Goal: Task Accomplishment & Management: Manage account settings

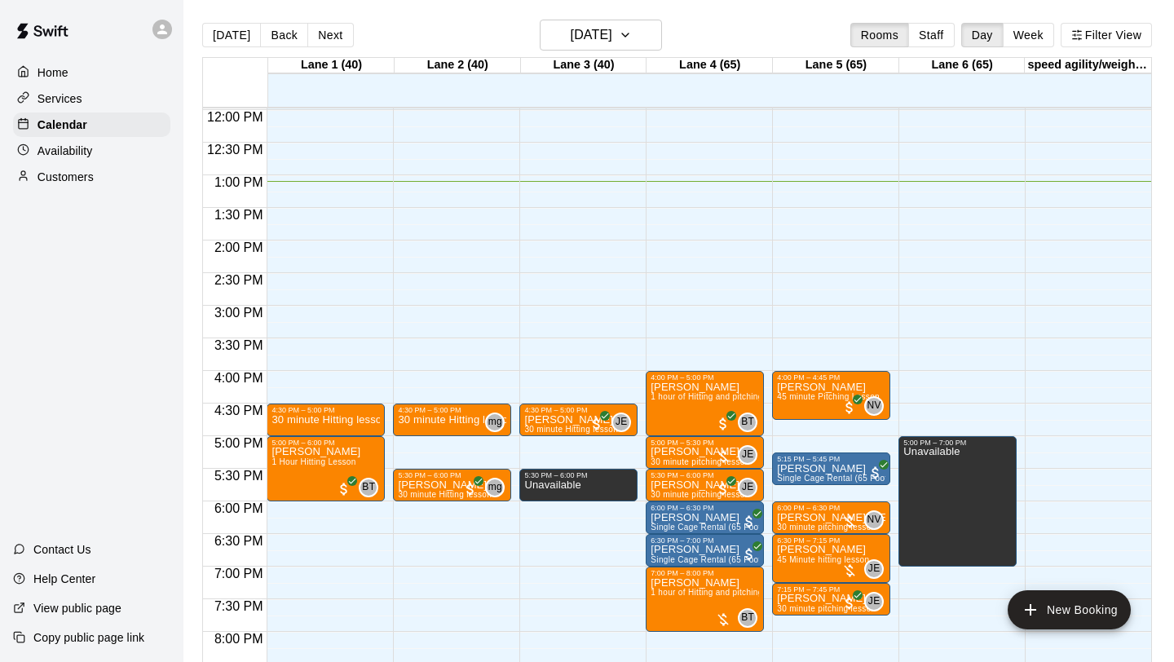
scroll to position [756, 0]
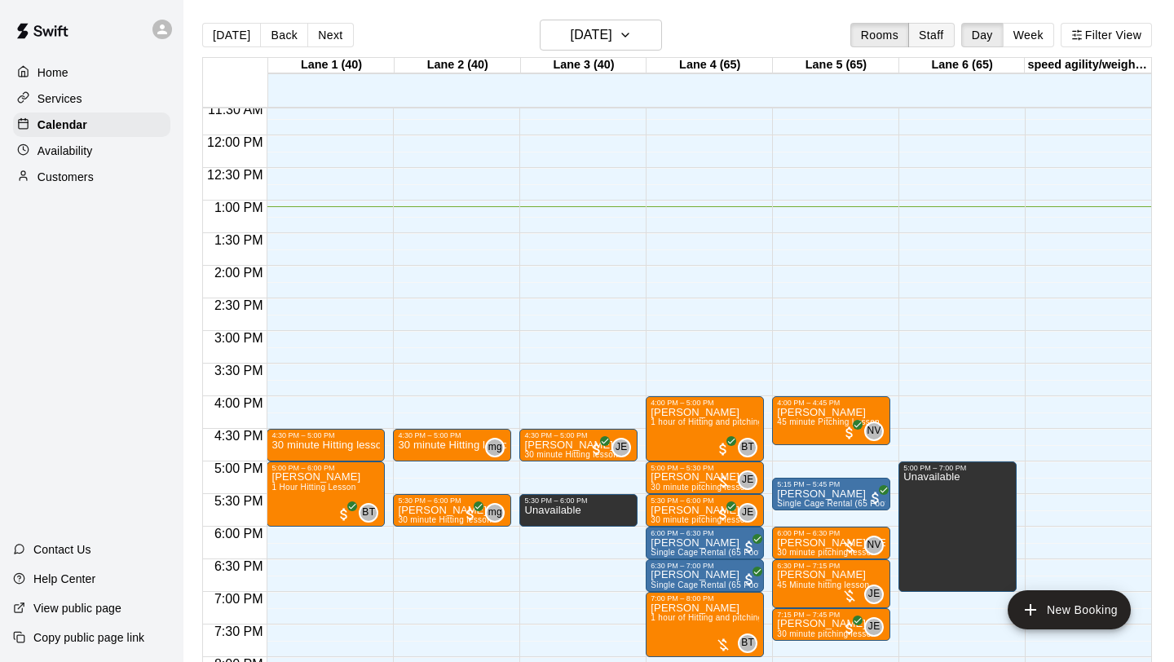
click at [933, 41] on button "Staff" at bounding box center [932, 35] width 46 height 24
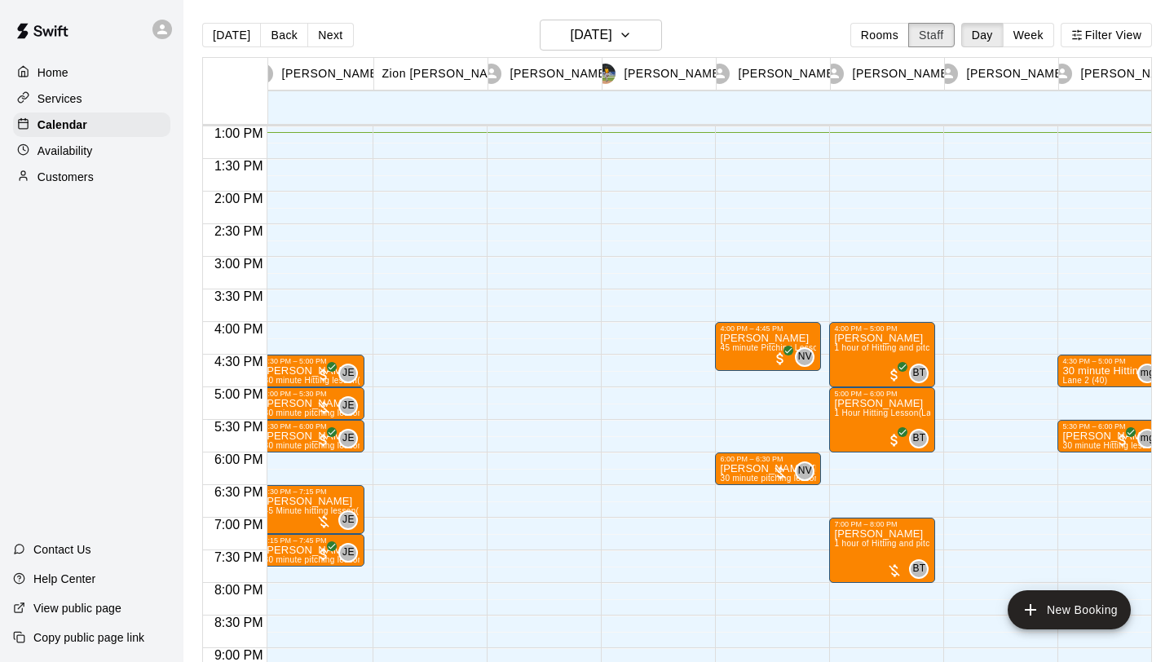
scroll to position [0, 0]
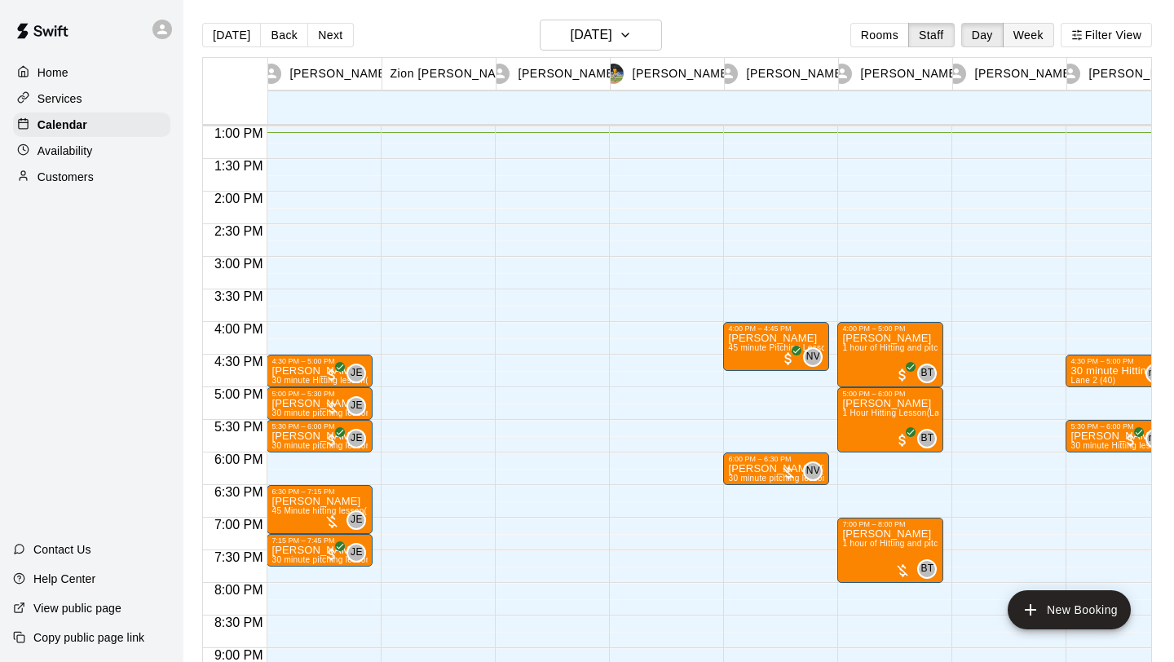
click at [1021, 41] on button "Week" at bounding box center [1028, 35] width 51 height 24
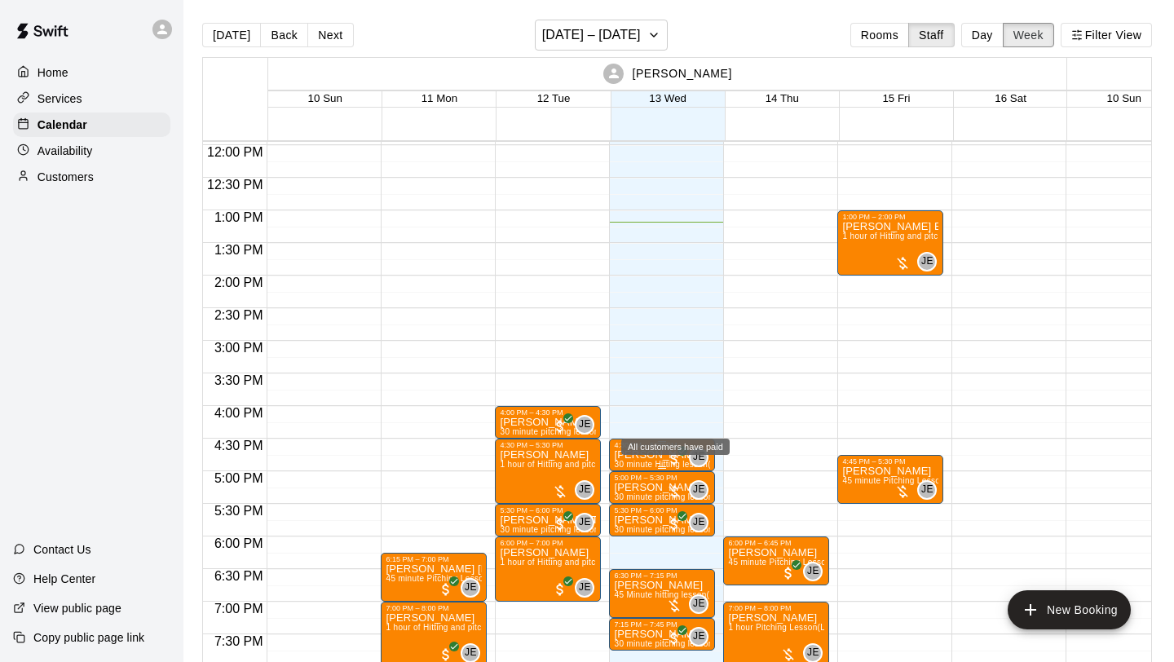
scroll to position [916, 0]
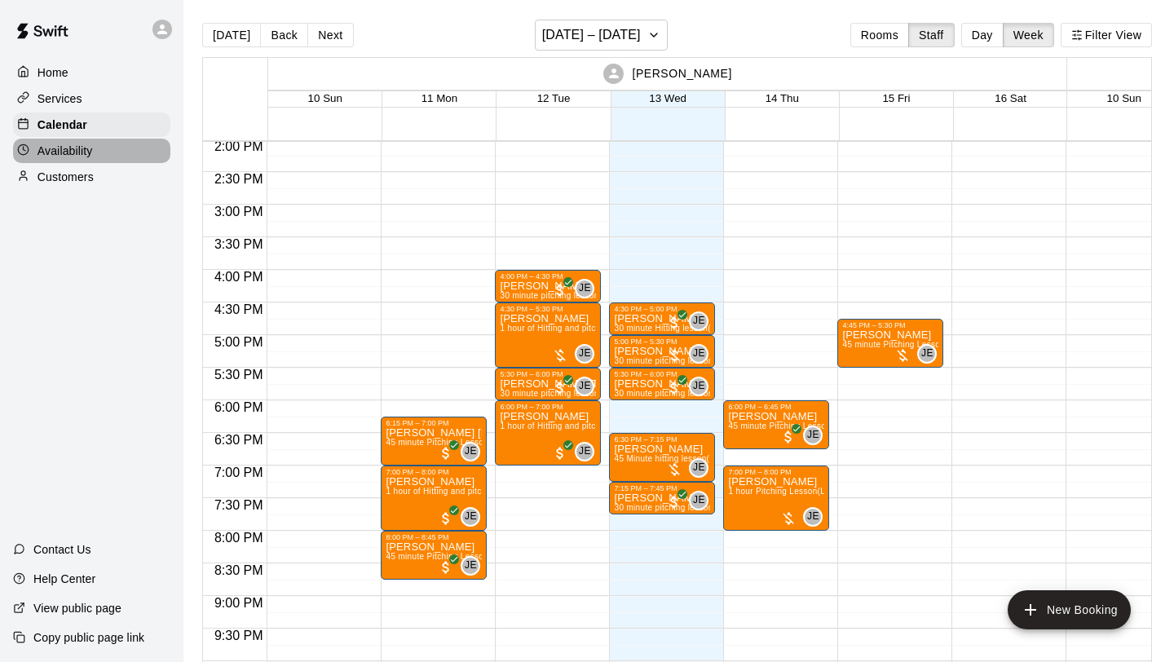
click at [87, 154] on p "Availability" at bounding box center [65, 151] width 55 height 16
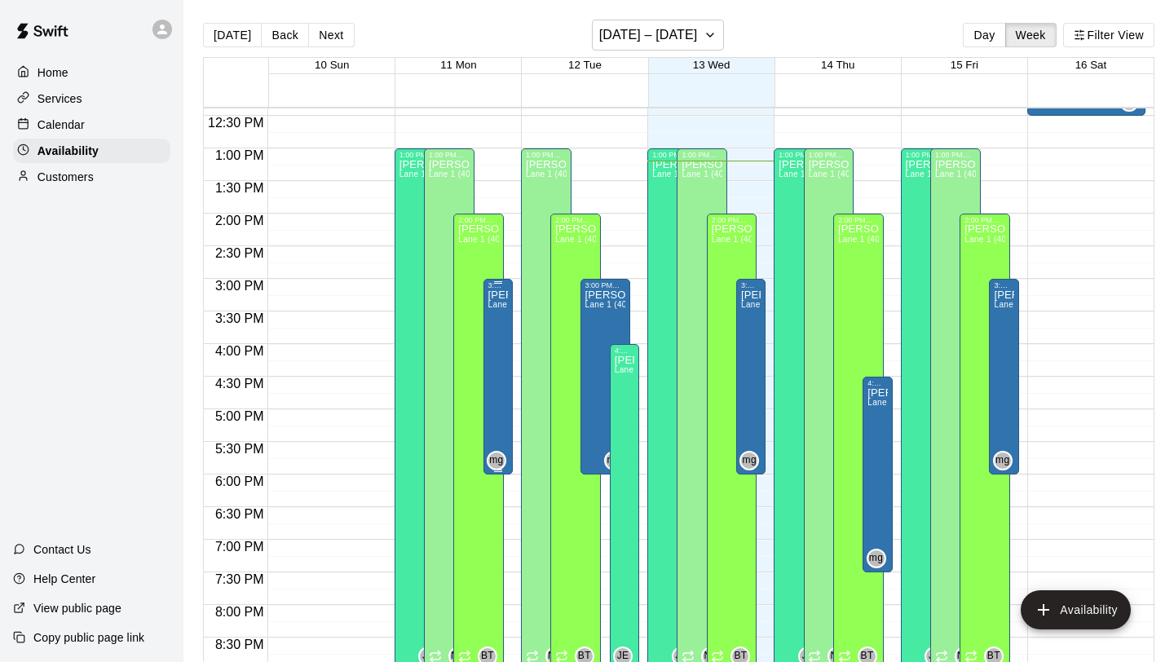
scroll to position [792, 0]
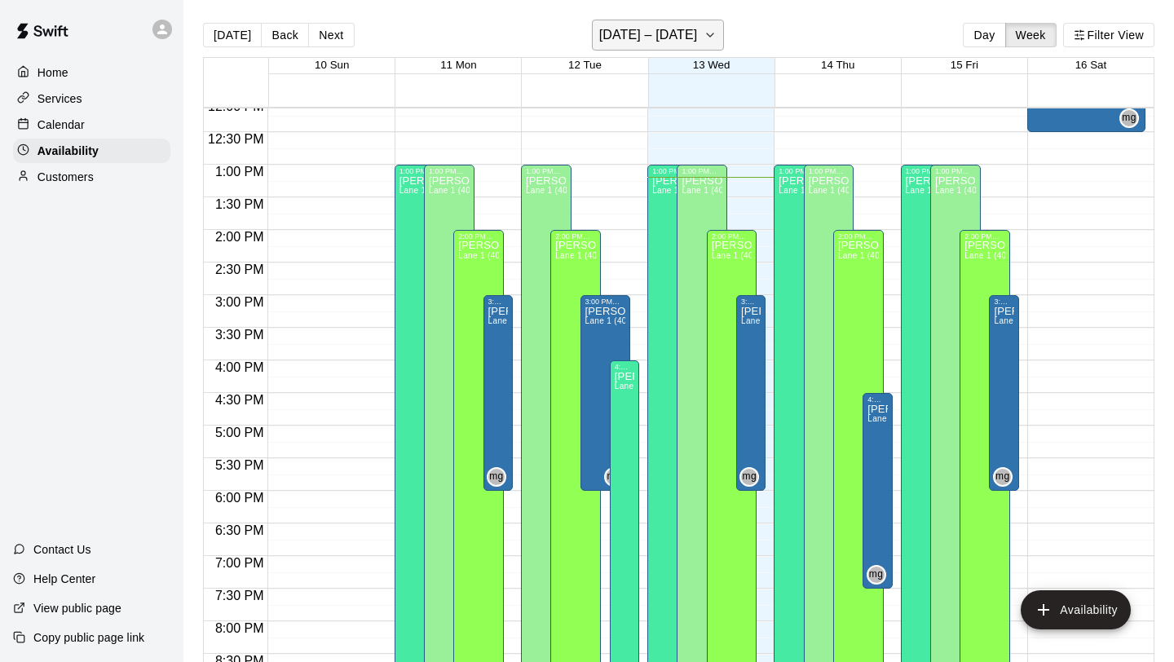
click at [704, 42] on icon "button" at bounding box center [710, 35] width 13 height 20
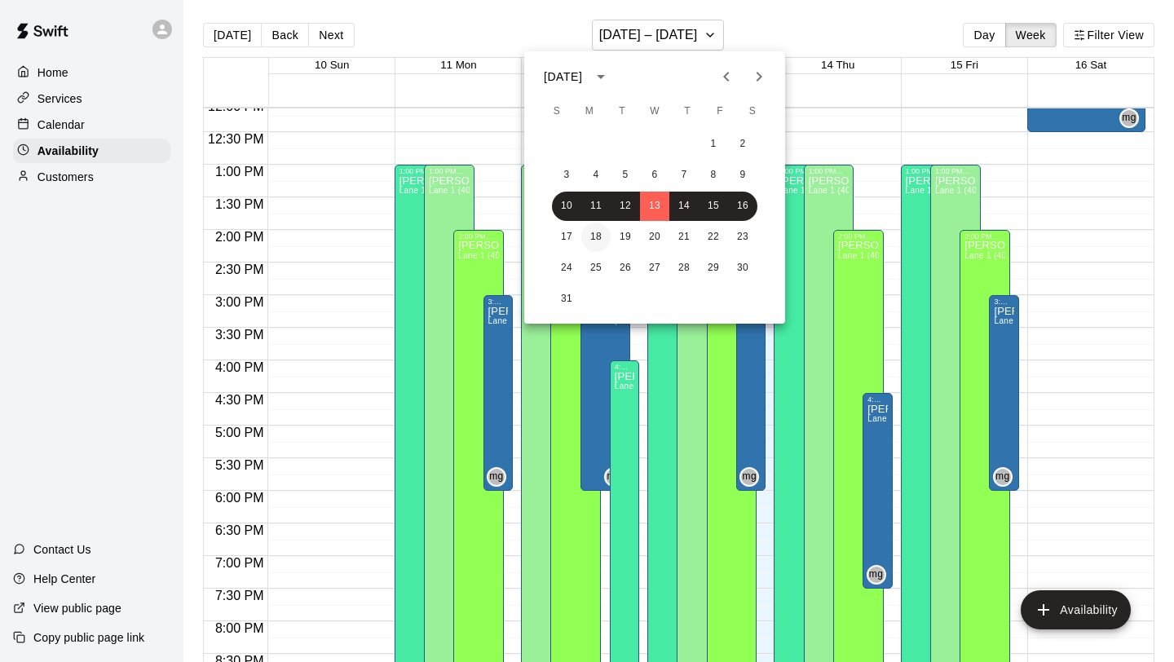
click at [604, 232] on button "18" at bounding box center [596, 237] width 29 height 29
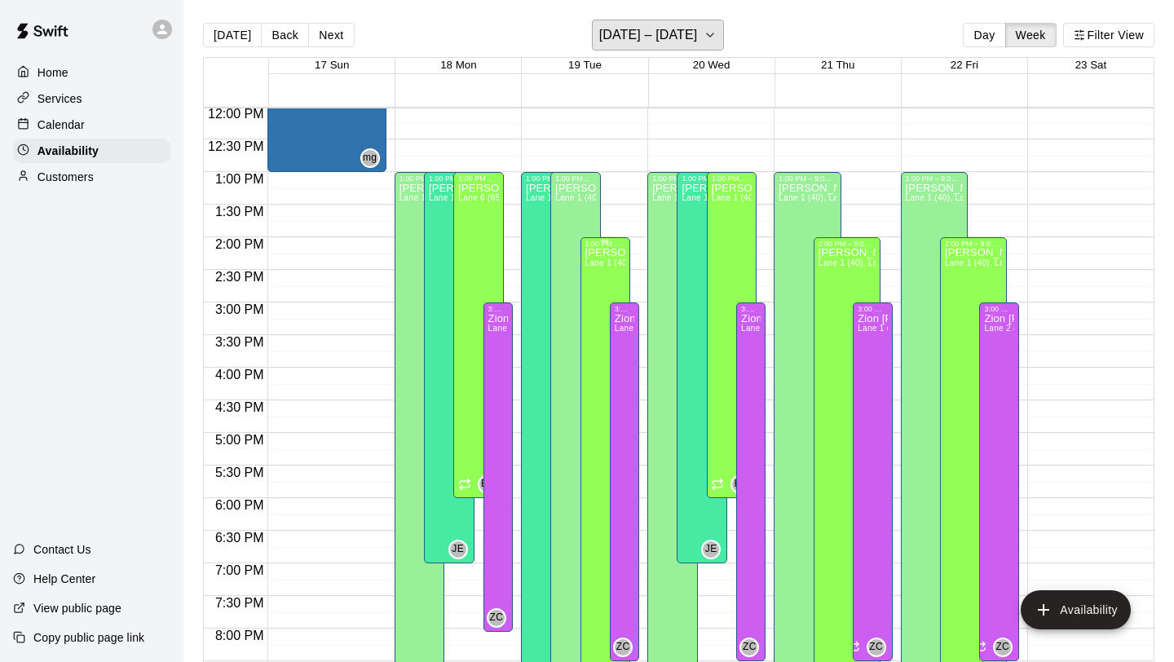
scroll to position [781, 0]
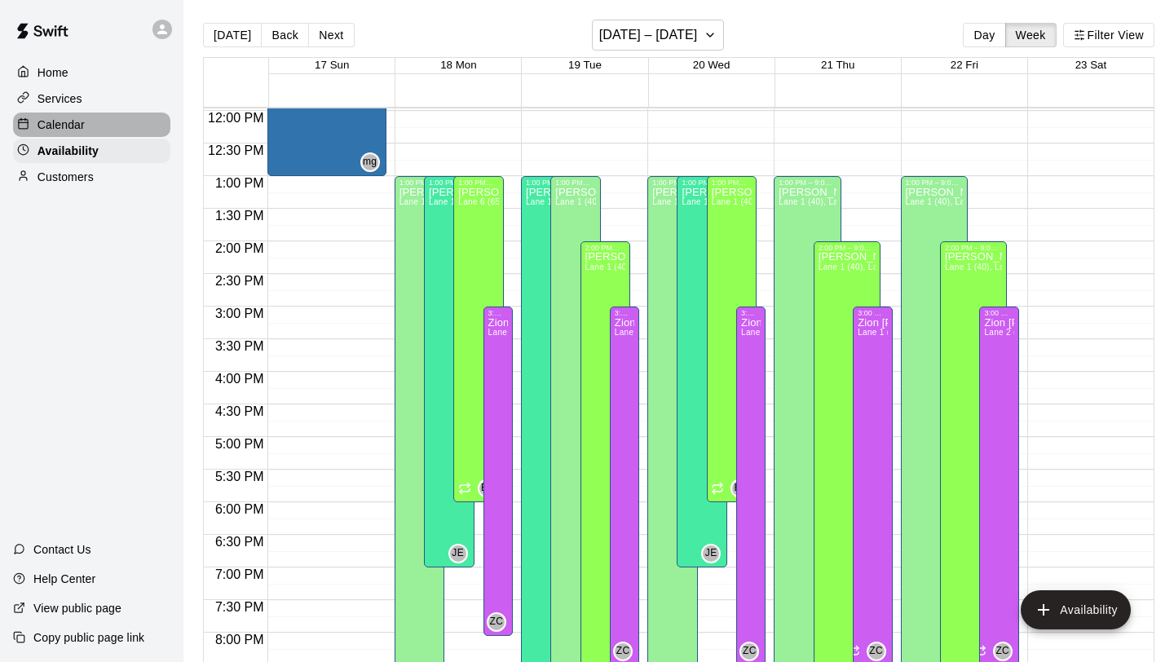
click at [60, 122] on p "Calendar" at bounding box center [61, 125] width 47 height 16
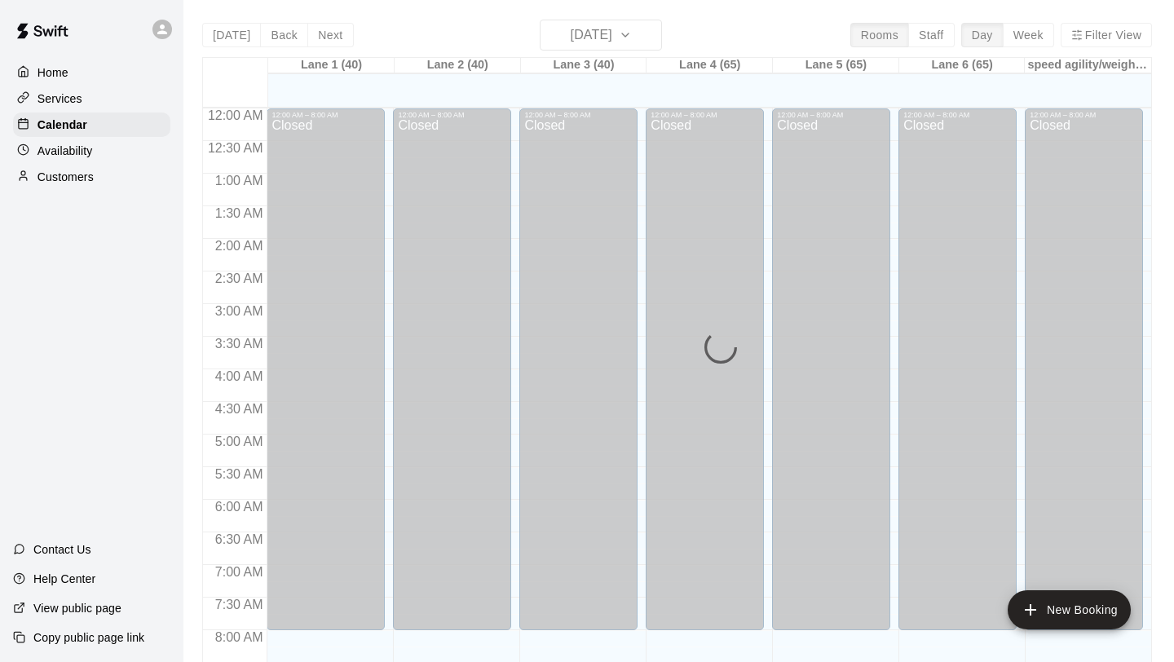
scroll to position [860, 0]
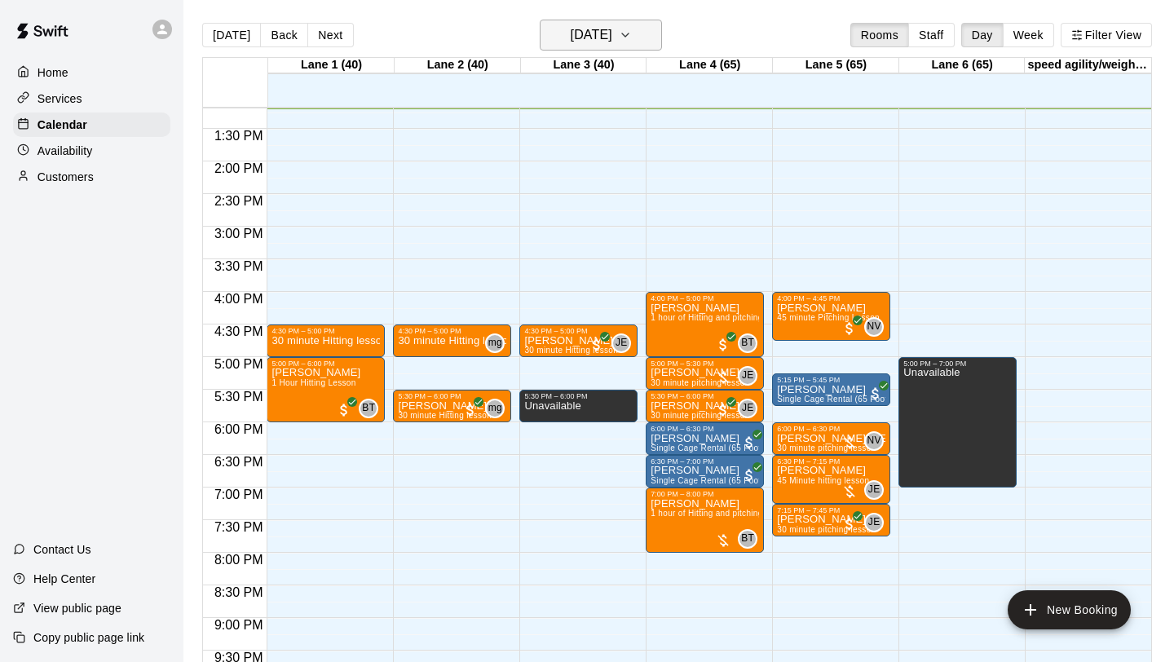
click at [632, 36] on icon "button" at bounding box center [625, 35] width 13 height 20
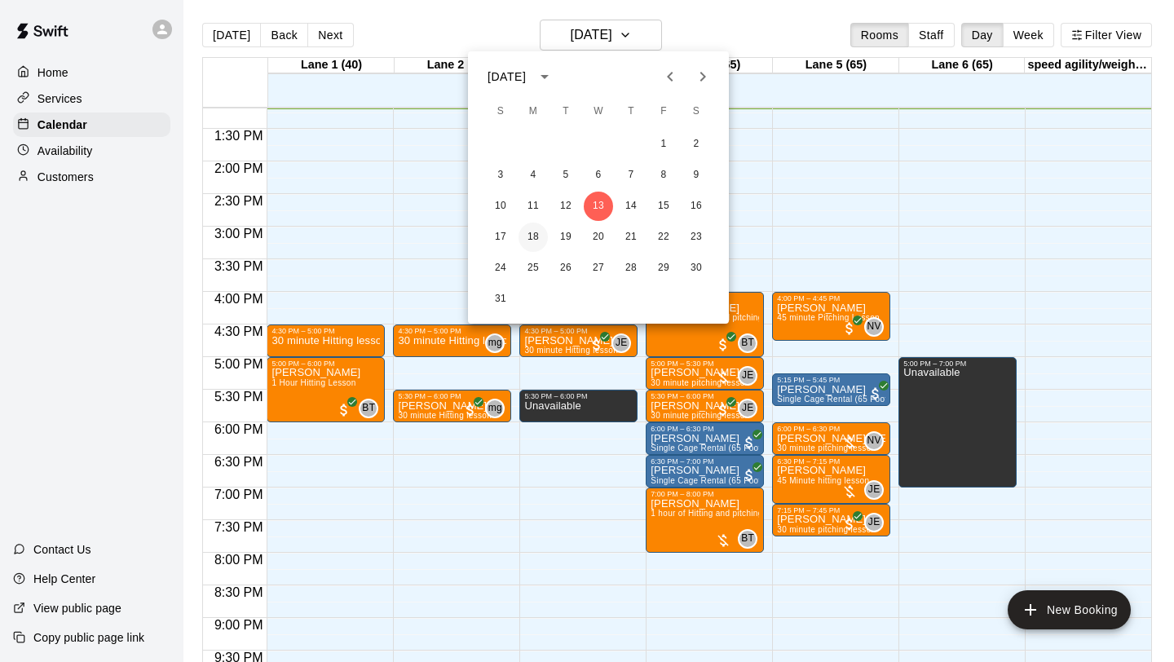
click at [530, 234] on button "18" at bounding box center [533, 237] width 29 height 29
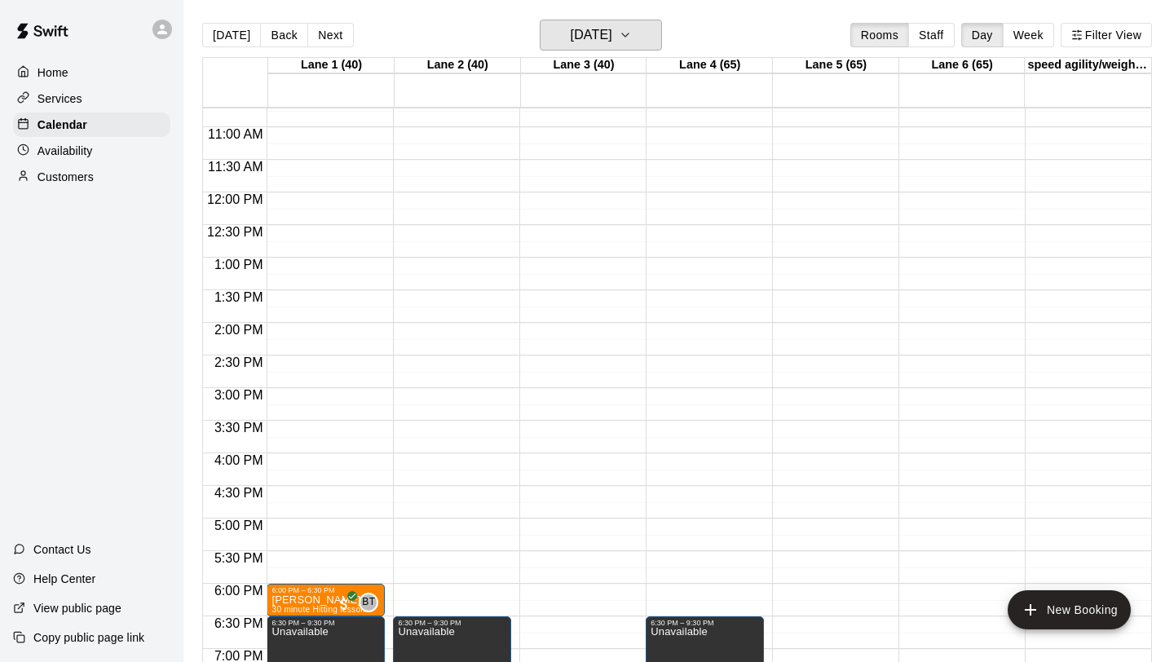
scroll to position [730, 0]
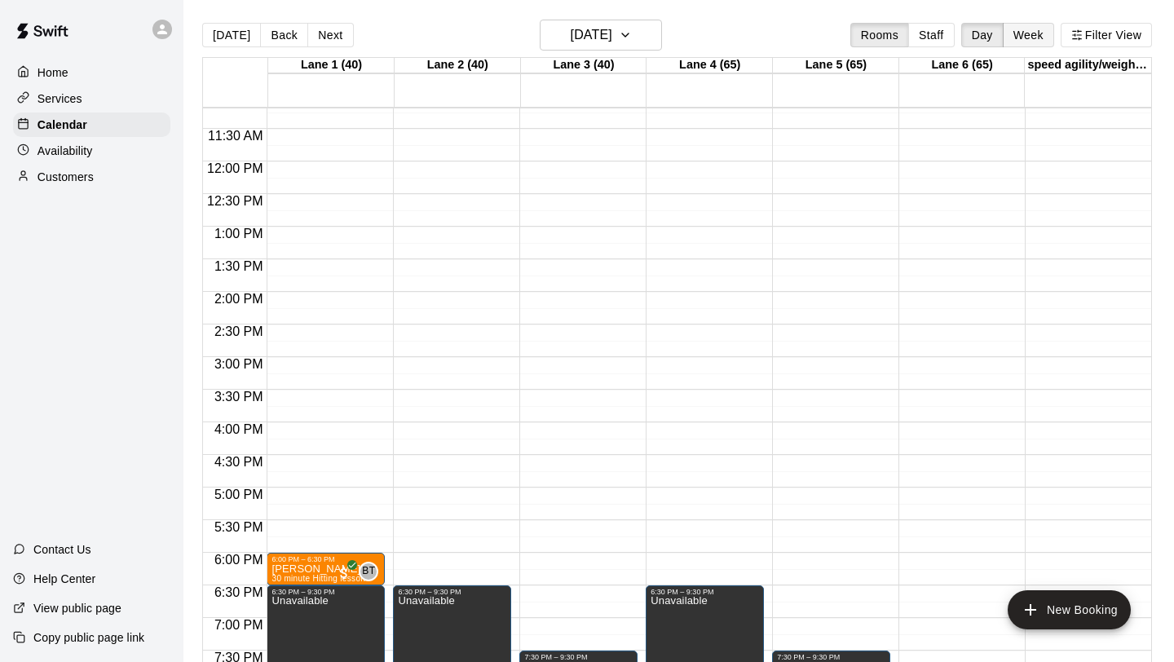
click at [1030, 37] on button "Week" at bounding box center [1028, 35] width 51 height 24
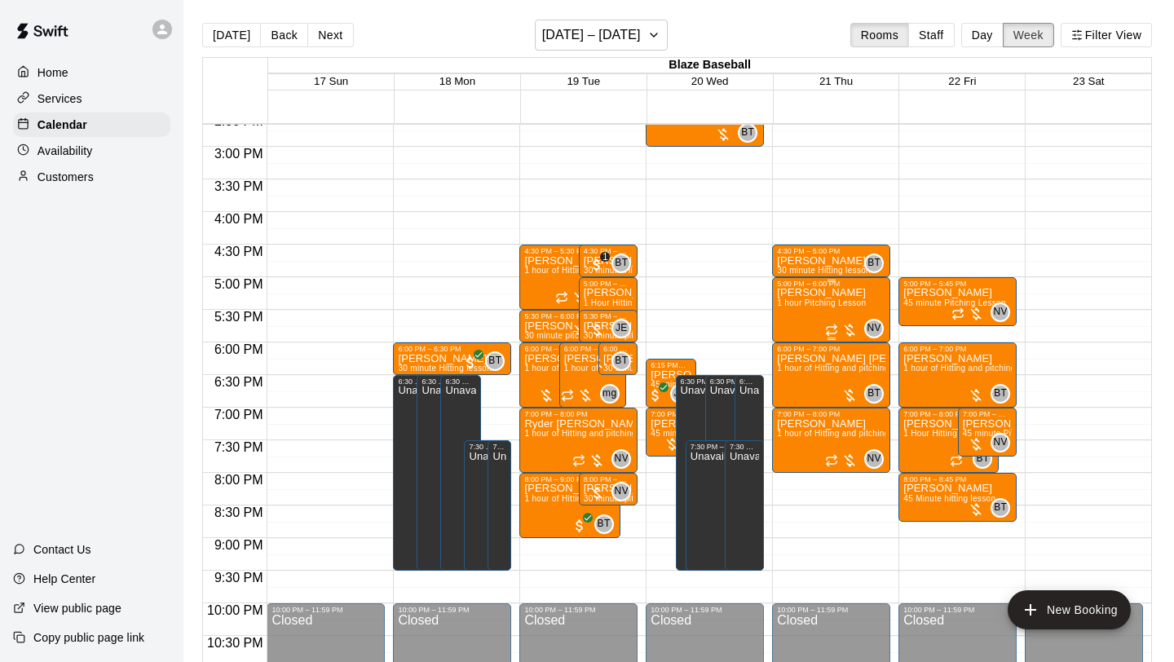
scroll to position [895, 0]
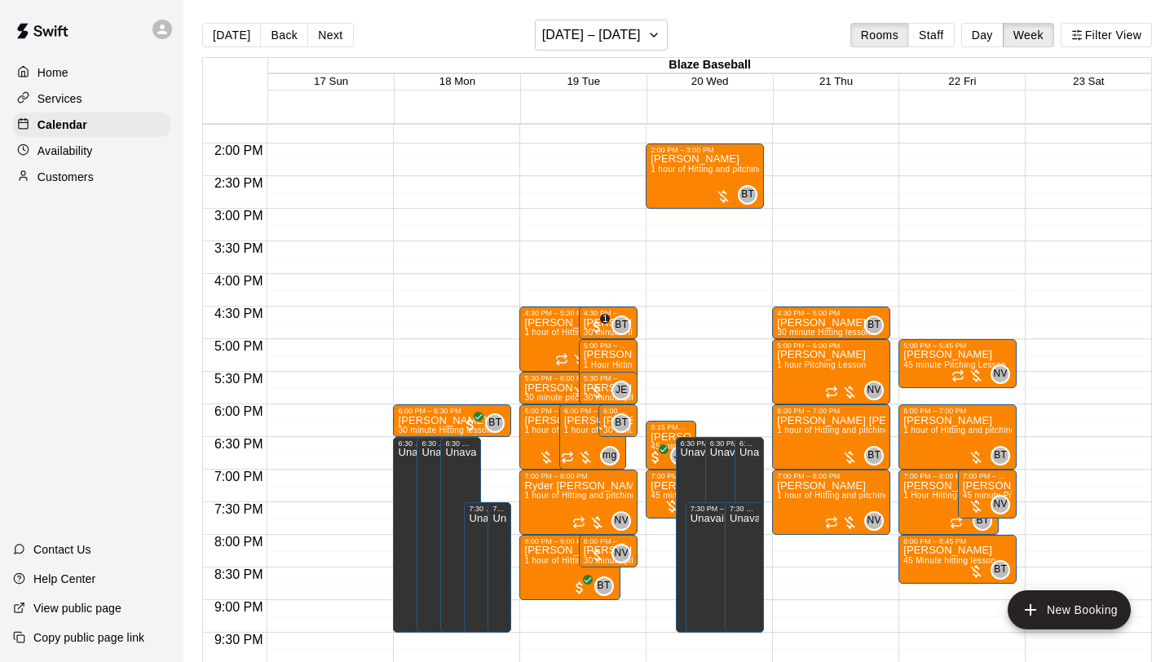
click at [923, 32] on button "Staff" at bounding box center [932, 35] width 46 height 24
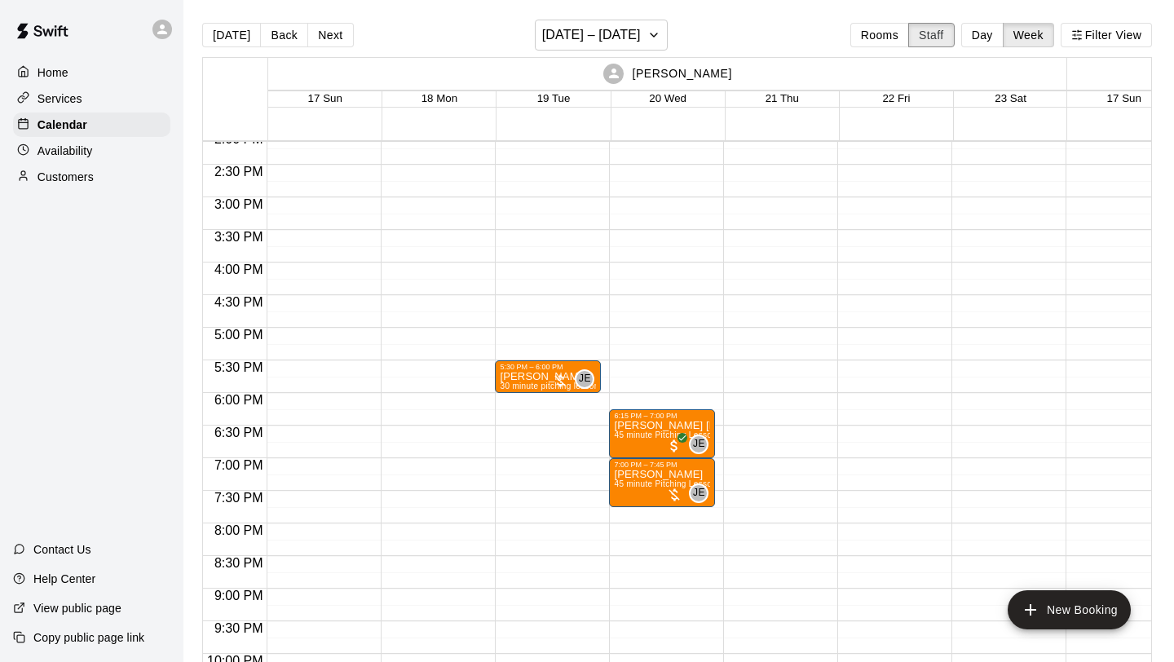
scroll to position [920, 0]
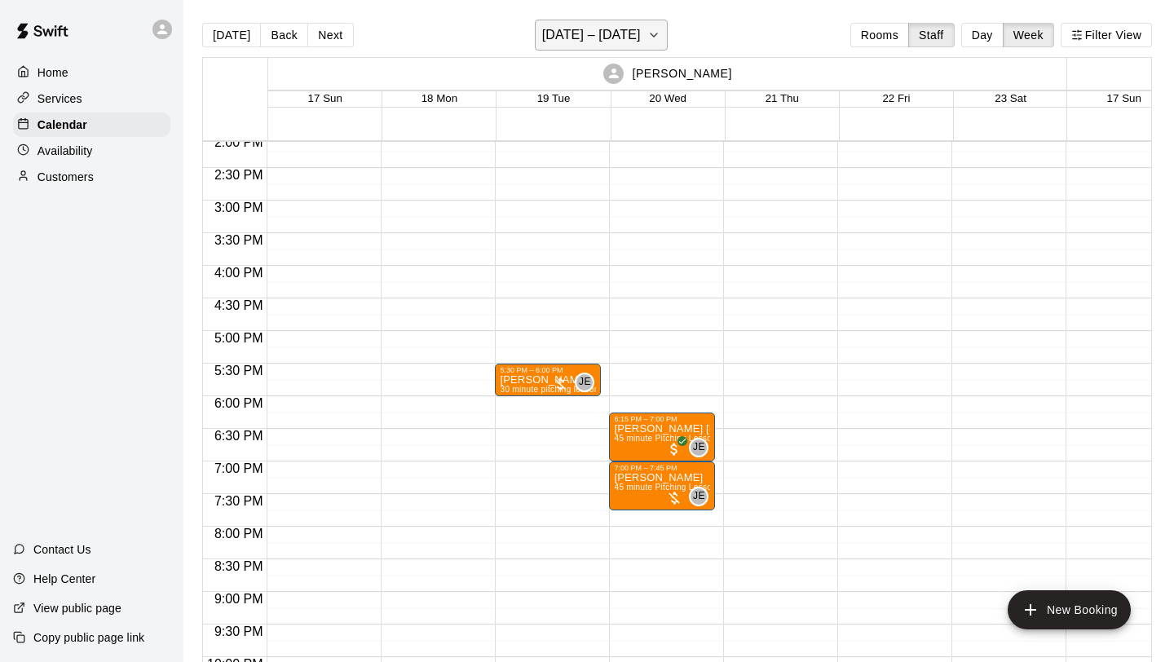
click at [656, 49] on button "[DATE] – [DATE]" at bounding box center [601, 35] width 133 height 31
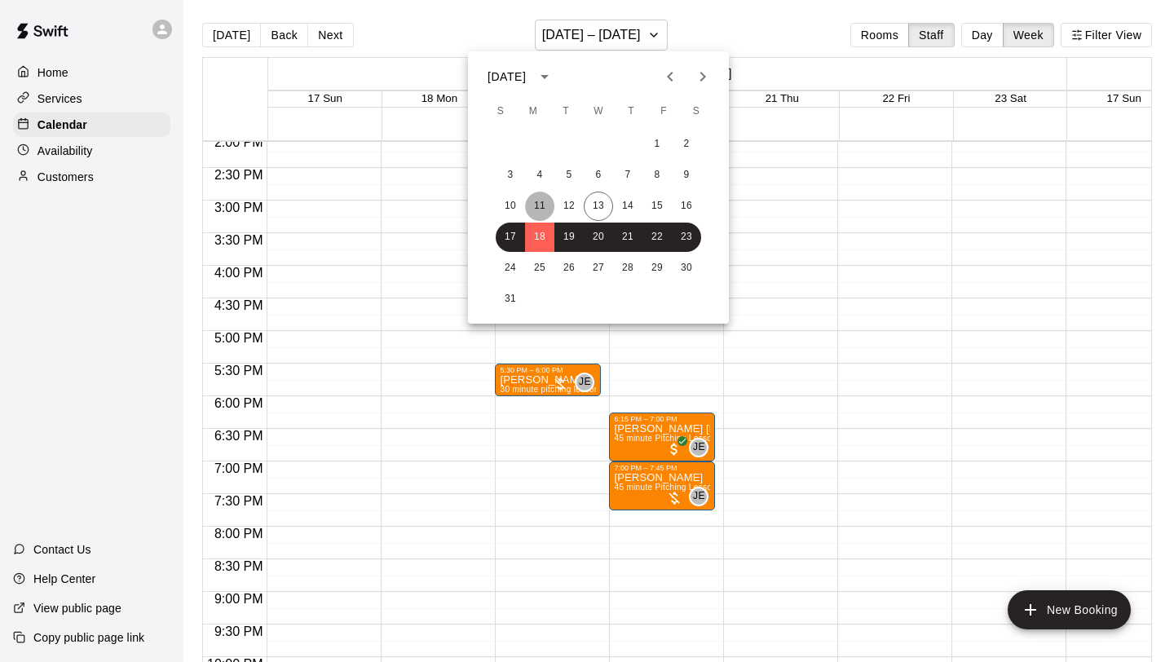
click at [548, 200] on button "11" at bounding box center [539, 206] width 29 height 29
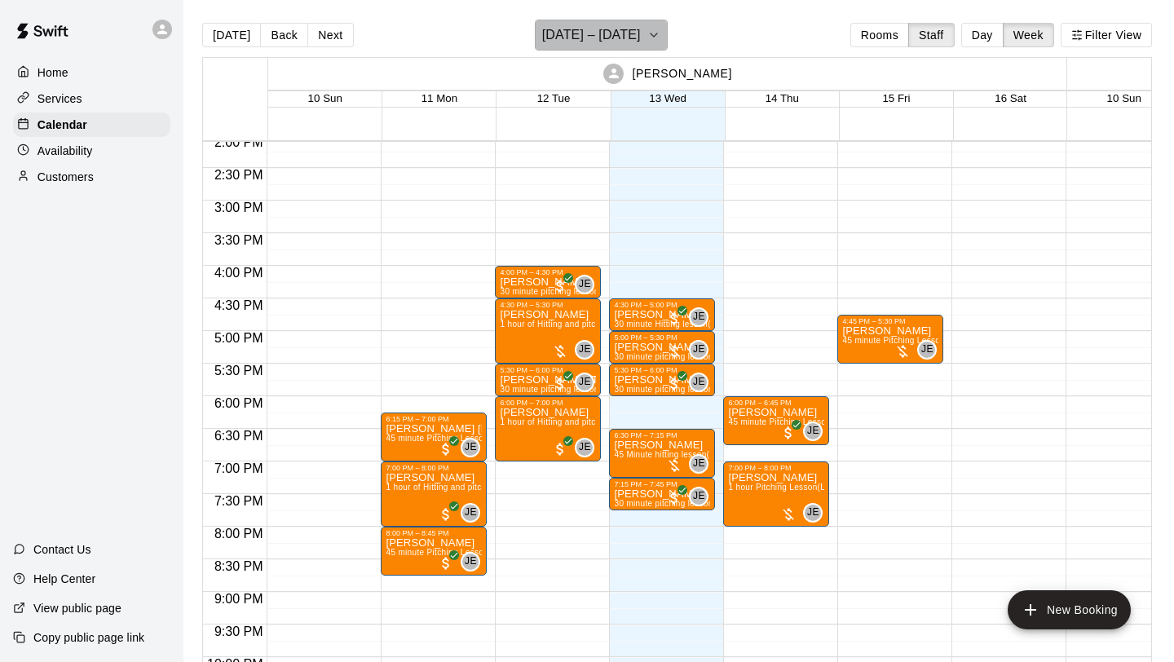
click at [648, 38] on icon "button" at bounding box center [654, 35] width 13 height 20
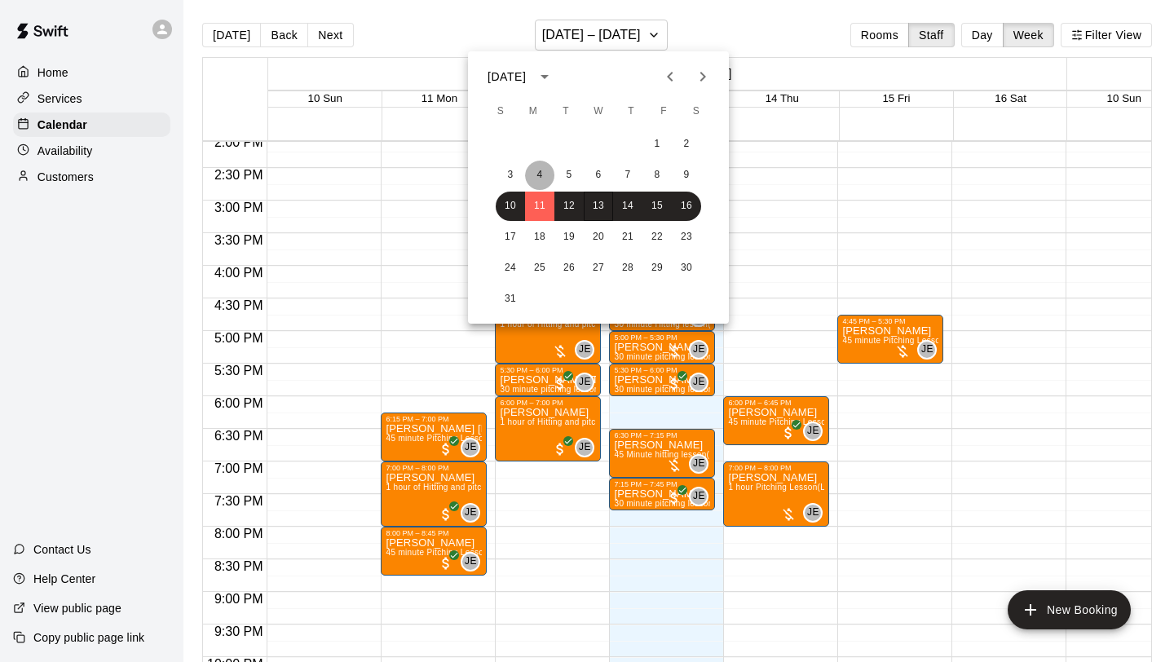
click at [537, 172] on button "4" at bounding box center [539, 175] width 29 height 29
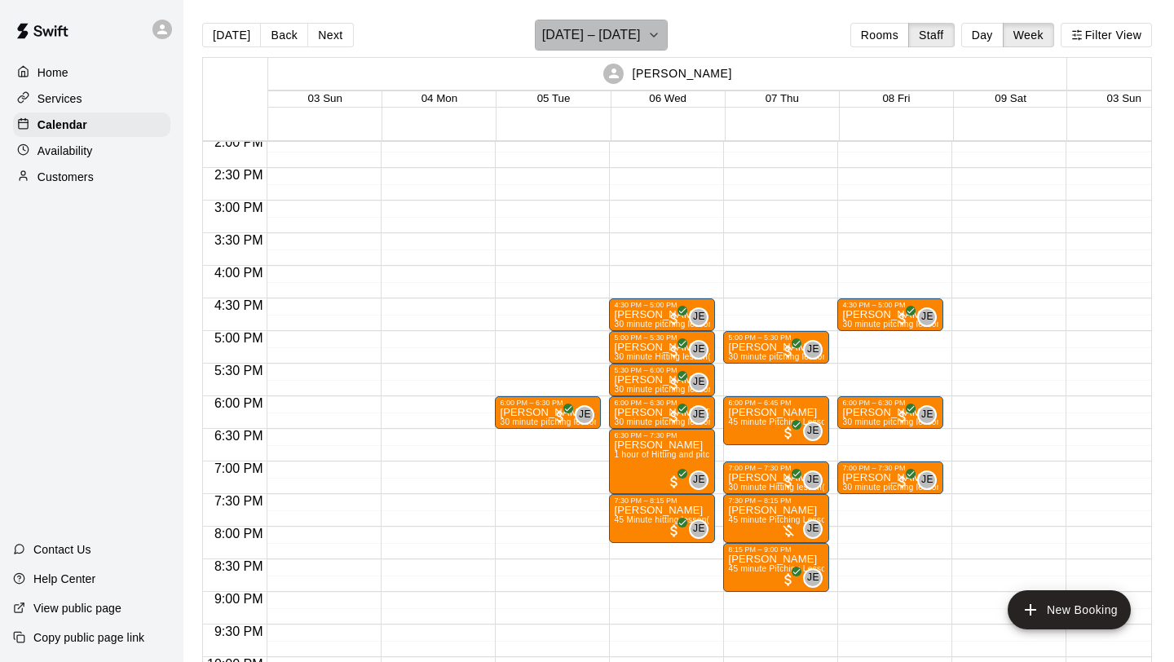
click at [648, 39] on icon "button" at bounding box center [654, 35] width 13 height 20
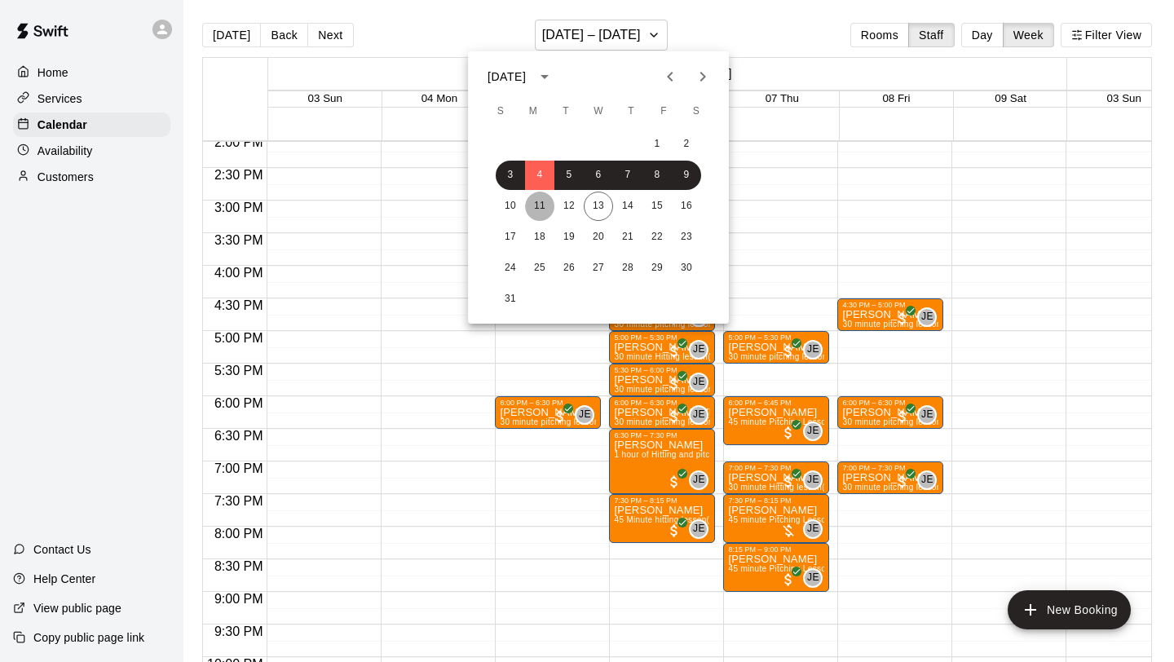
click at [535, 201] on button "11" at bounding box center [539, 206] width 29 height 29
